Goal: Task Accomplishment & Management: Use online tool/utility

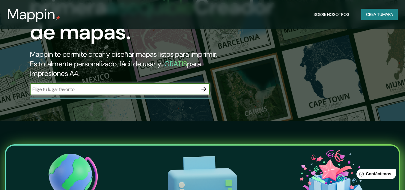
scroll to position [68, 0]
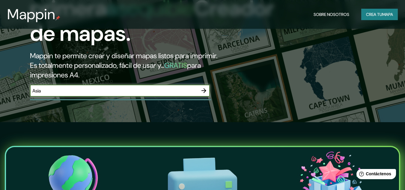
type input "Asia"
click at [205, 92] on icon "button" at bounding box center [204, 90] width 5 height 5
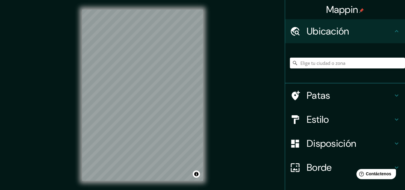
click at [219, 190] on html "Mappin Ubicación Patas Estilo Disposición Borde Elige un borde. Consejo : puede…" at bounding box center [202, 95] width 405 height 190
click at [184, 190] on html "Mappin Ubicación Patas Estilo Disposición Borde Elige un borde. Consejo : puede…" at bounding box center [202, 95] width 405 height 190
click at [241, 134] on div "Mappin Ubicación Patas Estilo Disposición Borde Elige un borde. Consejo : puede…" at bounding box center [202, 100] width 405 height 200
click at [231, 159] on div "Mappin Ubicación Patas Estilo Disposición Borde Elige un borde. Consejo : puede…" at bounding box center [202, 100] width 405 height 200
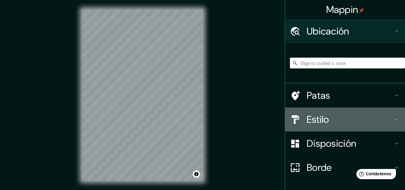
click at [393, 119] on icon at bounding box center [396, 119] width 7 height 7
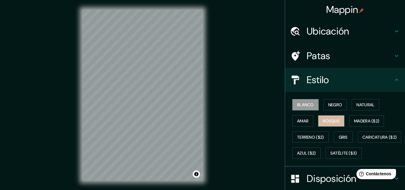
click at [333, 122] on font "Bosque" at bounding box center [331, 120] width 17 height 5
click at [329, 107] on font "Negro" at bounding box center [335, 104] width 14 height 5
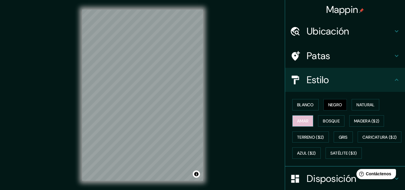
click at [299, 119] on font "Amar" at bounding box center [302, 120] width 11 height 5
click at [305, 109] on button "Blanco" at bounding box center [305, 104] width 26 height 11
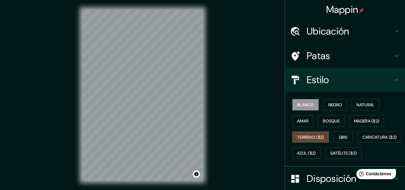
click at [308, 134] on font "Terreno ($2)" at bounding box center [310, 136] width 27 height 5
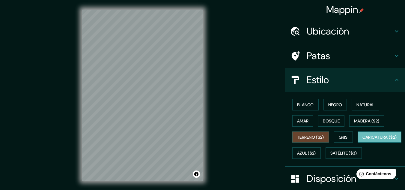
click at [363, 141] on font "Caricatura ($2)" at bounding box center [380, 137] width 34 height 8
click at [331, 156] on font "Satélite ($3)" at bounding box center [344, 153] width 27 height 5
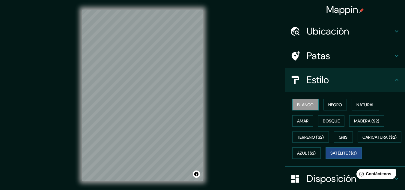
click at [302, 106] on font "Blanco" at bounding box center [305, 104] width 17 height 5
click at [320, 137] on font "Terreno ($2)" at bounding box center [310, 136] width 27 height 5
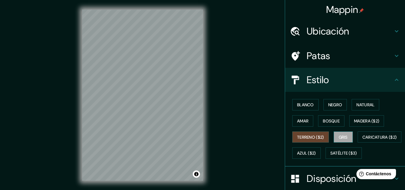
click at [339, 135] on font "Gris" at bounding box center [343, 136] width 9 height 5
click at [373, 110] on button "Natural" at bounding box center [366, 104] width 28 height 11
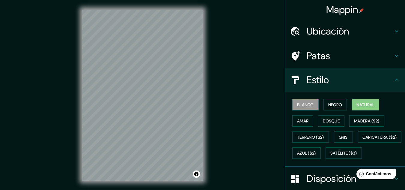
click at [305, 106] on font "Blanco" at bounding box center [305, 104] width 17 height 5
click at [341, 133] on font "Gris" at bounding box center [343, 137] width 9 height 8
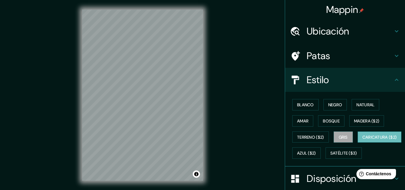
click at [363, 140] on font "Caricatura ($2)" at bounding box center [380, 136] width 34 height 5
click at [367, 104] on font "Natural" at bounding box center [366, 104] width 18 height 5
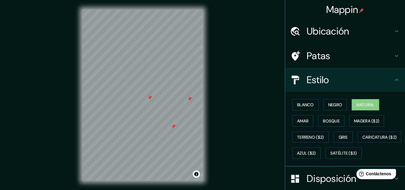
click at [341, 27] on font "Ubicación" at bounding box center [328, 31] width 43 height 13
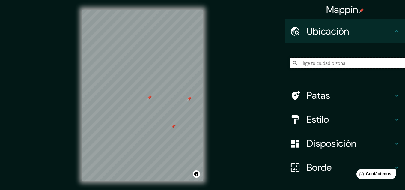
click at [320, 63] on input "Elige tu ciudad o zona" at bounding box center [347, 63] width 115 height 11
type input "[GEOGRAPHIC_DATA], [GEOGRAPHIC_DATA], [GEOGRAPHIC_DATA]"
click at [398, 64] on icon "Claro" at bounding box center [400, 63] width 5 height 5
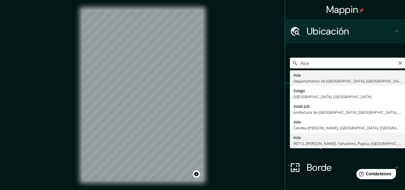
type input "Asia, 99712, [PERSON_NAME], Yahukimo, Papúa, [GEOGRAPHIC_DATA]"
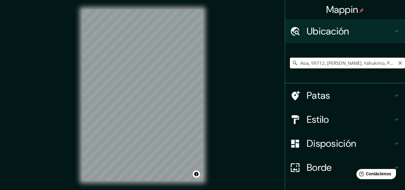
click at [329, 59] on input "Asia, 99712, [PERSON_NAME], Yahukimo, Papúa, [GEOGRAPHIC_DATA]" at bounding box center [347, 63] width 115 height 11
click at [399, 62] on icon "Claro" at bounding box center [401, 63] width 4 height 4
type input "[GEOGRAPHIC_DATA], [GEOGRAPHIC_DATA][PERSON_NAME], prefectura de [GEOGRAPHIC_DA…"
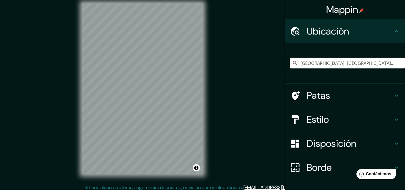
click at [132, 184] on html "Mappin Ubicación [GEOGRAPHIC_DATA], [GEOGRAPHIC_DATA][PERSON_NAME], prefectura …" at bounding box center [202, 89] width 405 height 190
click at [205, 184] on html "Mappin Ubicación [GEOGRAPHIC_DATA], [GEOGRAPHIC_DATA][PERSON_NAME], prefectura …" at bounding box center [202, 89] width 405 height 190
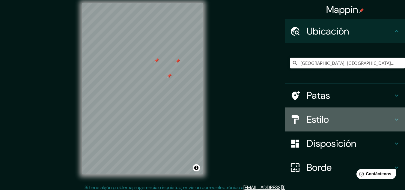
click at [381, 117] on h4 "Estilo" at bounding box center [350, 119] width 86 height 12
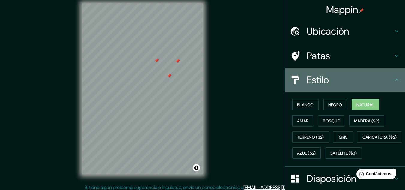
click at [388, 80] on h4 "Estilo" at bounding box center [350, 80] width 86 height 12
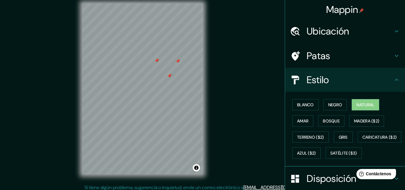
click at [396, 58] on div "Patas" at bounding box center [345, 56] width 120 height 24
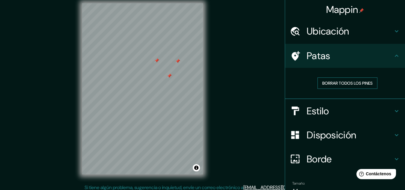
click at [361, 82] on font "Borrar todos los pines" at bounding box center [347, 82] width 50 height 5
click at [394, 55] on icon at bounding box center [396, 55] width 7 height 7
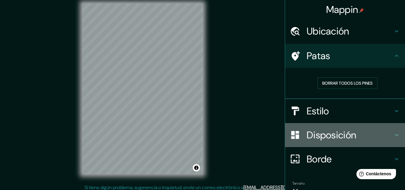
click at [393, 135] on icon at bounding box center [396, 134] width 7 height 7
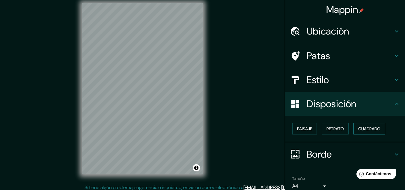
click at [378, 130] on font "Cuadrado" at bounding box center [369, 128] width 22 height 5
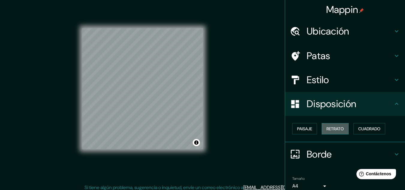
click at [339, 127] on font "Retrato" at bounding box center [335, 128] width 17 height 5
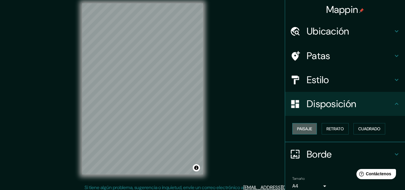
click at [312, 130] on button "Paisaje" at bounding box center [304, 128] width 25 height 11
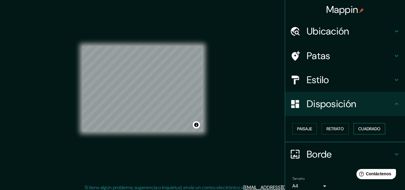
click at [358, 125] on font "Cuadrado" at bounding box center [369, 129] width 22 height 8
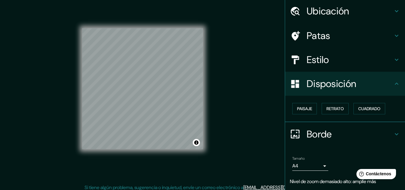
scroll to position [38, 0]
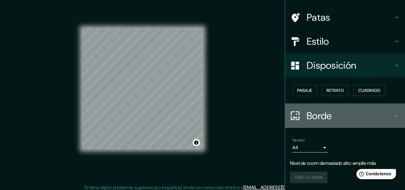
click at [394, 118] on icon at bounding box center [396, 115] width 7 height 7
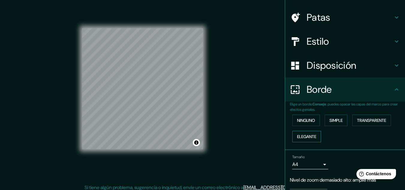
click at [301, 139] on font "Elegante" at bounding box center [306, 136] width 19 height 5
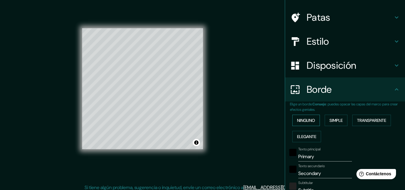
click at [303, 122] on font "Ninguno" at bounding box center [306, 120] width 18 height 5
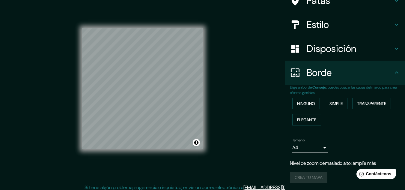
scroll to position [0, 0]
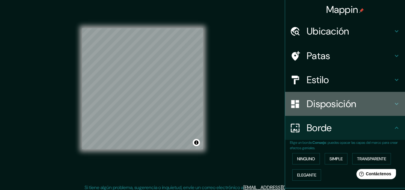
click at [314, 107] on font "Disposición" at bounding box center [331, 103] width 49 height 13
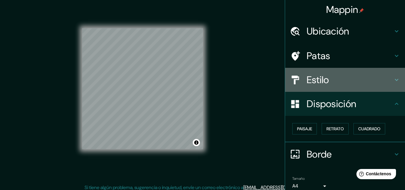
click at [321, 87] on div "Estilo" at bounding box center [345, 80] width 120 height 24
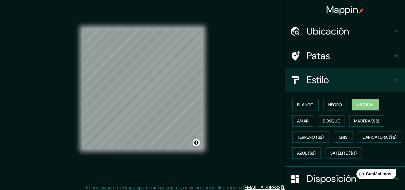
click at [395, 56] on icon at bounding box center [397, 56] width 4 height 2
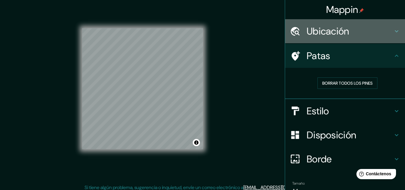
click at [391, 38] on div "Ubicación" at bounding box center [345, 31] width 120 height 24
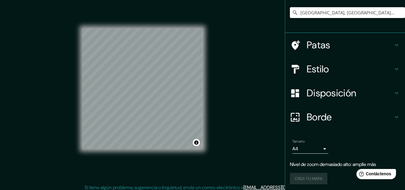
scroll to position [52, 0]
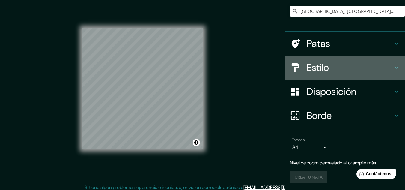
click at [393, 71] on icon at bounding box center [396, 67] width 7 height 7
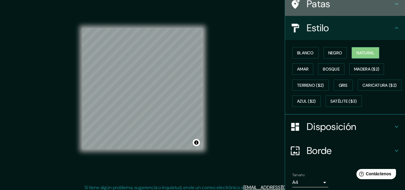
click at [346, 4] on h4 "Patas" at bounding box center [350, 4] width 86 height 12
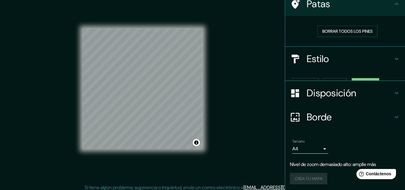
scroll to position [43, 0]
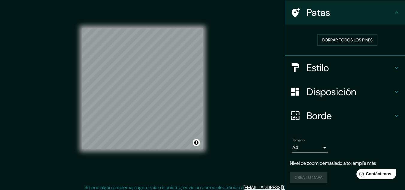
click at [214, 80] on div "Mappin Ubicación [GEOGRAPHIC_DATA], [GEOGRAPHIC_DATA][PERSON_NAME], prefectura …" at bounding box center [202, 94] width 405 height 200
click at [316, 178] on div "Crea tu mapa" at bounding box center [345, 177] width 110 height 11
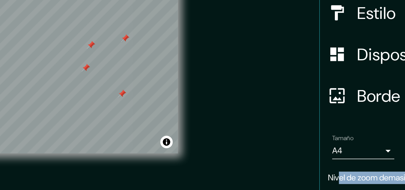
drag, startPoint x: 248, startPoint y: 127, endPoint x: 290, endPoint y: 163, distance: 54.9
click at [291, 163] on div "Mappin Ubicación [GEOGRAPHIC_DATA], [GEOGRAPHIC_DATA][PERSON_NAME], prefectura …" at bounding box center [202, 94] width 405 height 200
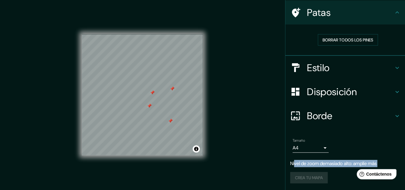
scroll to position [0, 0]
click at [321, 146] on body "Mappin Ubicación [GEOGRAPHIC_DATA], [GEOGRAPHIC_DATA][PERSON_NAME], prefectura …" at bounding box center [202, 95] width 405 height 190
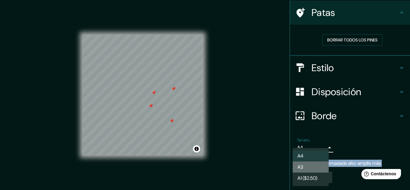
click at [318, 163] on li "A3" at bounding box center [310, 166] width 36 height 11
type input "a4"
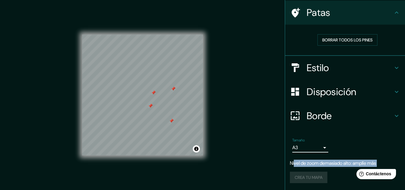
click at [240, 136] on div "Mappin Ubicación [GEOGRAPHIC_DATA], [GEOGRAPHIC_DATA][PERSON_NAME], prefectura …" at bounding box center [202, 100] width 405 height 200
click at [317, 177] on div "Crea tu mapa" at bounding box center [345, 177] width 110 height 11
click at [349, 172] on div "Crea tu mapa" at bounding box center [345, 177] width 110 height 11
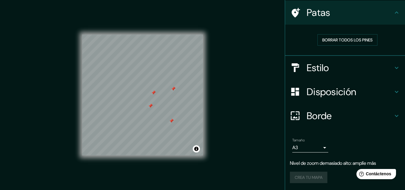
click at [321, 90] on font "Disposición" at bounding box center [331, 91] width 49 height 13
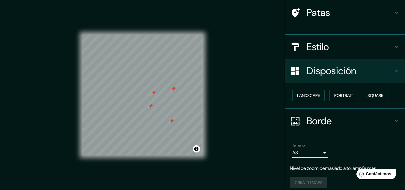
scroll to position [38, 0]
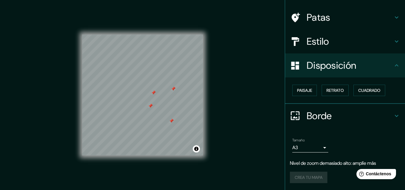
click at [320, 114] on font "Borde" at bounding box center [319, 115] width 25 height 13
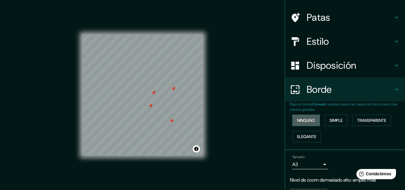
click at [309, 121] on font "Ninguno" at bounding box center [306, 120] width 18 height 5
click at [247, 135] on div "Mappin Ubicación [GEOGRAPHIC_DATA], [GEOGRAPHIC_DATA][PERSON_NAME], prefectura …" at bounding box center [202, 100] width 405 height 200
click at [386, 24] on div "Patas" at bounding box center [345, 17] width 120 height 24
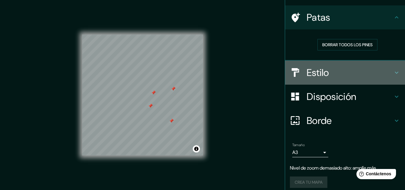
click at [348, 75] on h4 "Estilo" at bounding box center [350, 73] width 86 height 12
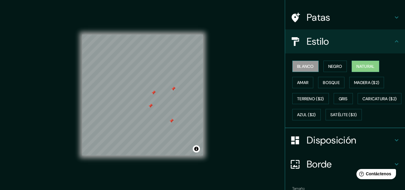
click at [307, 68] on font "Blanco" at bounding box center [305, 66] width 17 height 5
click at [352, 72] on button "Natural" at bounding box center [366, 66] width 28 height 11
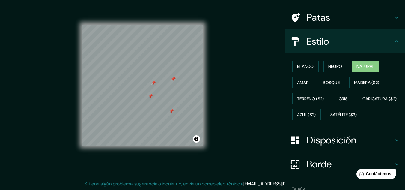
scroll to position [103, 0]
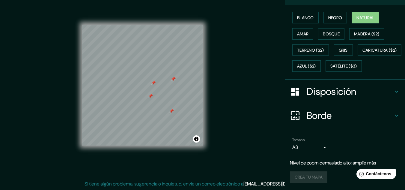
click at [307, 179] on div "Crea tu mapa" at bounding box center [345, 176] width 110 height 11
click at [310, 178] on div "Crea tu mapa" at bounding box center [345, 176] width 110 height 11
click at [214, 149] on div "Mappin Ubicación China, [GEOGRAPHIC_DATA][PERSON_NAME], prefectura de [GEOGRAPH…" at bounding box center [202, 90] width 405 height 200
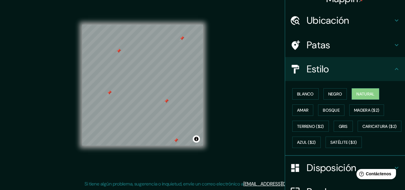
scroll to position [0, 0]
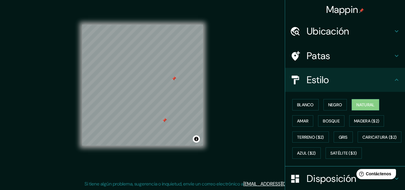
click at [226, 112] on div "Mappin Ubicación China, [GEOGRAPHIC_DATA][PERSON_NAME], prefectura de [GEOGRAPH…" at bounding box center [202, 90] width 405 height 200
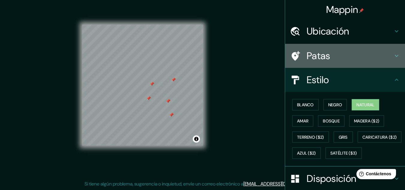
click at [355, 62] on div "Patas" at bounding box center [345, 56] width 120 height 24
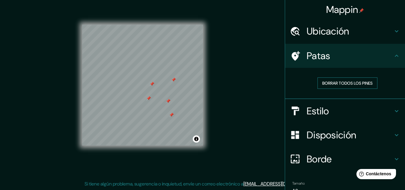
click at [337, 85] on font "Borrar todos los pines" at bounding box center [347, 82] width 50 height 5
click at [217, 115] on div "Mappin Ubicación [GEOGRAPHIC_DATA], [GEOGRAPHIC_DATA][PERSON_NAME], prefectura …" at bounding box center [202, 90] width 405 height 200
click at [225, 105] on div "Mappin Ubicación [GEOGRAPHIC_DATA], [GEOGRAPHIC_DATA][PERSON_NAME], prefectura …" at bounding box center [202, 90] width 405 height 200
click at [204, 91] on div "© Mapbox © OpenStreetMap Improve this map" at bounding box center [143, 85] width 140 height 190
click at [211, 95] on div "© Mapbox © OpenStreetMap Improve this map" at bounding box center [143, 85] width 140 height 190
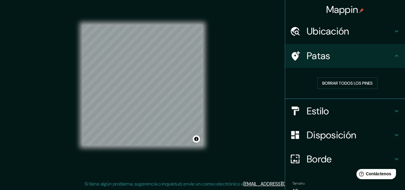
click at [232, 109] on div "Mappin Ubicación [GEOGRAPHIC_DATA], [GEOGRAPHIC_DATA][PERSON_NAME], prefectura …" at bounding box center [202, 90] width 405 height 200
click at [220, 106] on div "Mappin Ubicación [GEOGRAPHIC_DATA], [GEOGRAPHIC_DATA][PERSON_NAME], prefectura …" at bounding box center [202, 90] width 405 height 200
click at [226, 106] on div "Mappin Ubicación [GEOGRAPHIC_DATA], [GEOGRAPHIC_DATA][PERSON_NAME], prefectura …" at bounding box center [202, 90] width 405 height 200
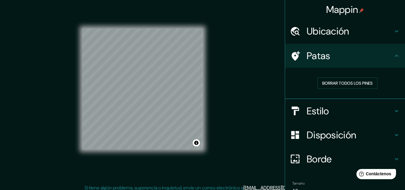
scroll to position [4, 0]
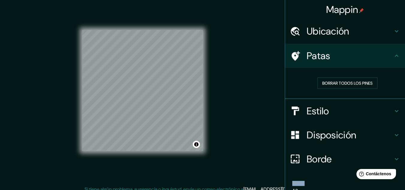
drag, startPoint x: 265, startPoint y: 94, endPoint x: 295, endPoint y: 103, distance: 31.6
click at [295, 103] on div "Mappin Ubicación [GEOGRAPHIC_DATA], [GEOGRAPHIC_DATA][PERSON_NAME], prefectura …" at bounding box center [202, 96] width 405 height 200
